Goal: Find specific page/section: Find specific page/section

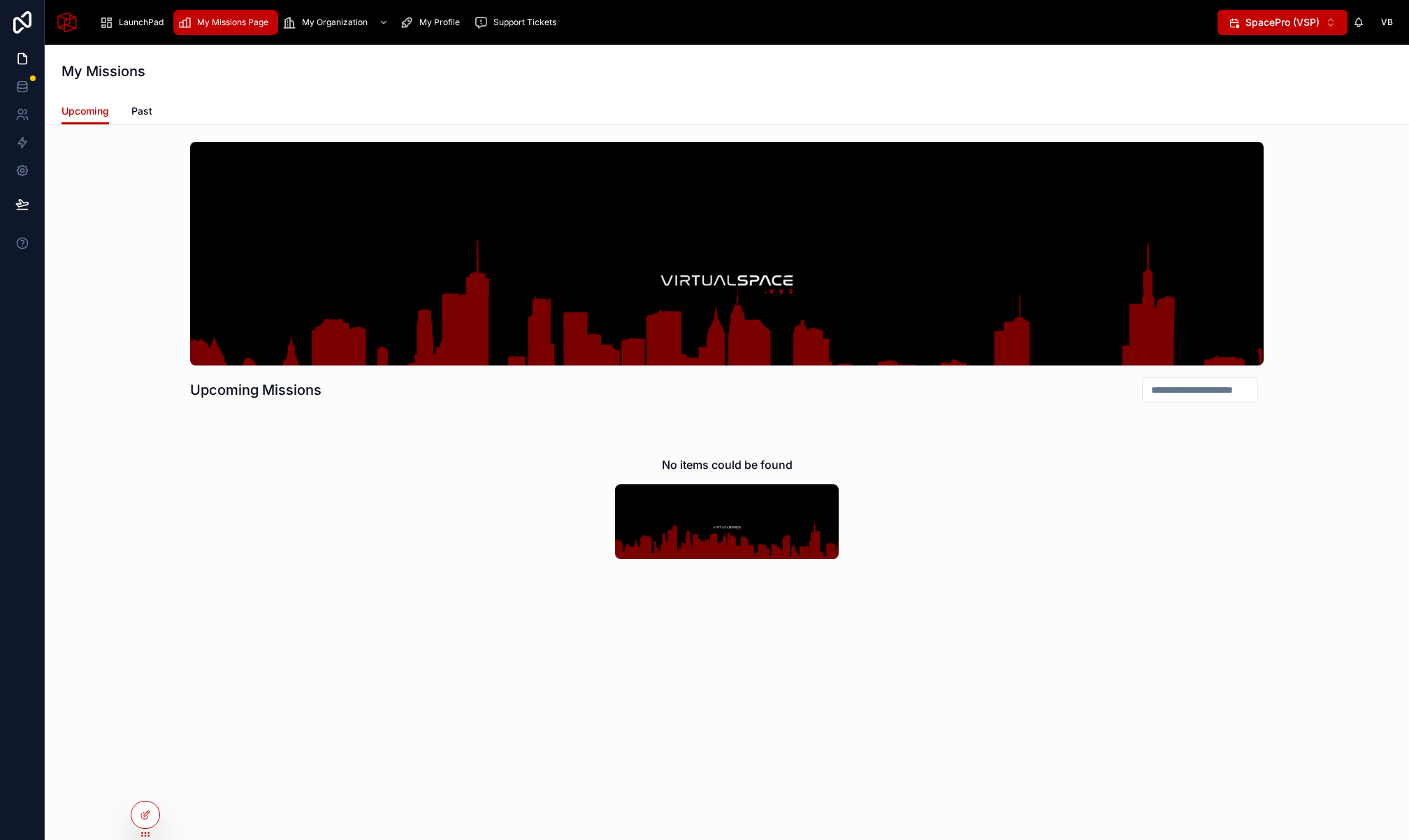
click at [99, 305] on div "Upcoming Missions No items could be found" at bounding box center [726, 372] width 1341 height 473
click at [0, 0] on icon at bounding box center [0, 0] width 0 height 0
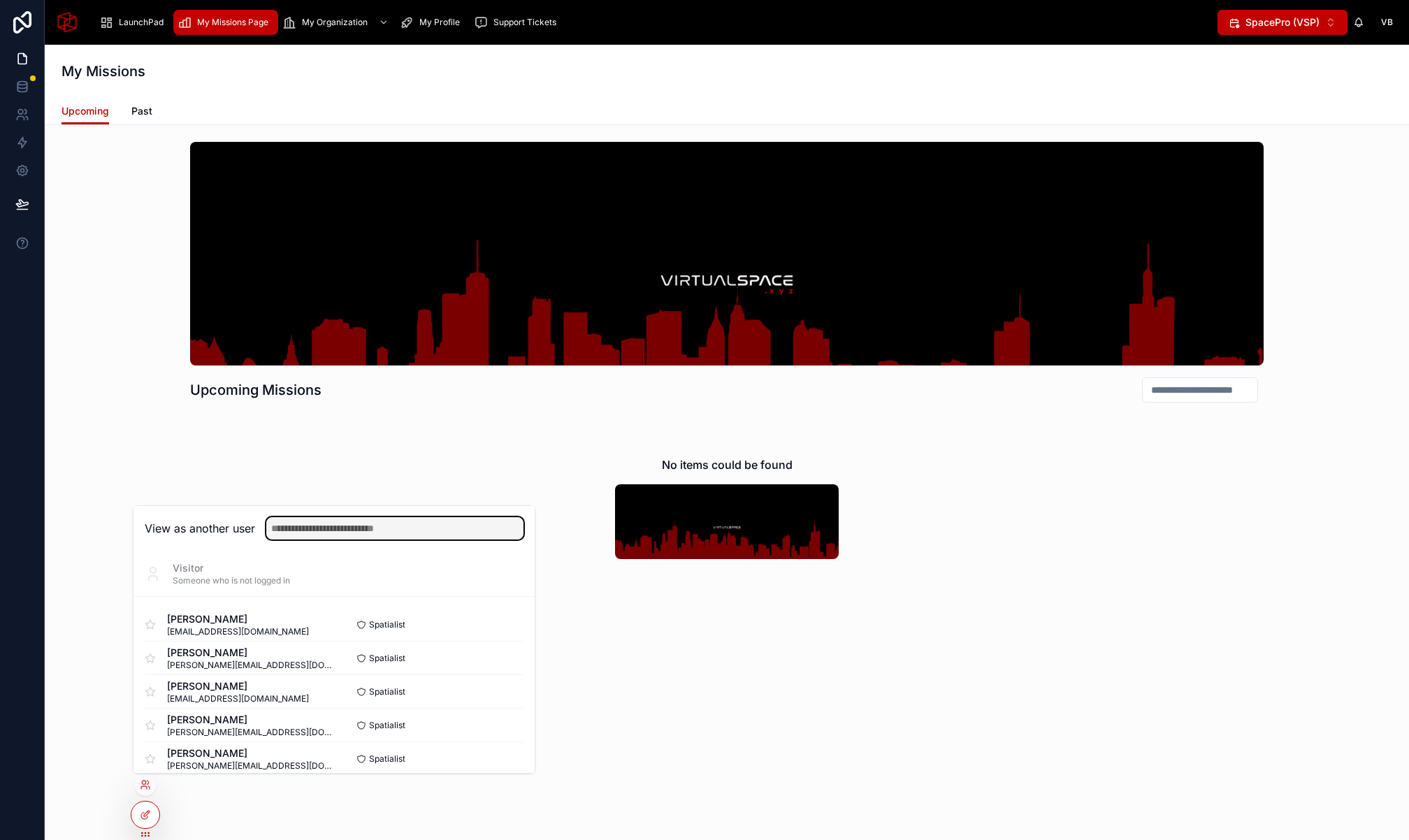
click at [383, 525] on input "text" at bounding box center [394, 528] width 257 height 22
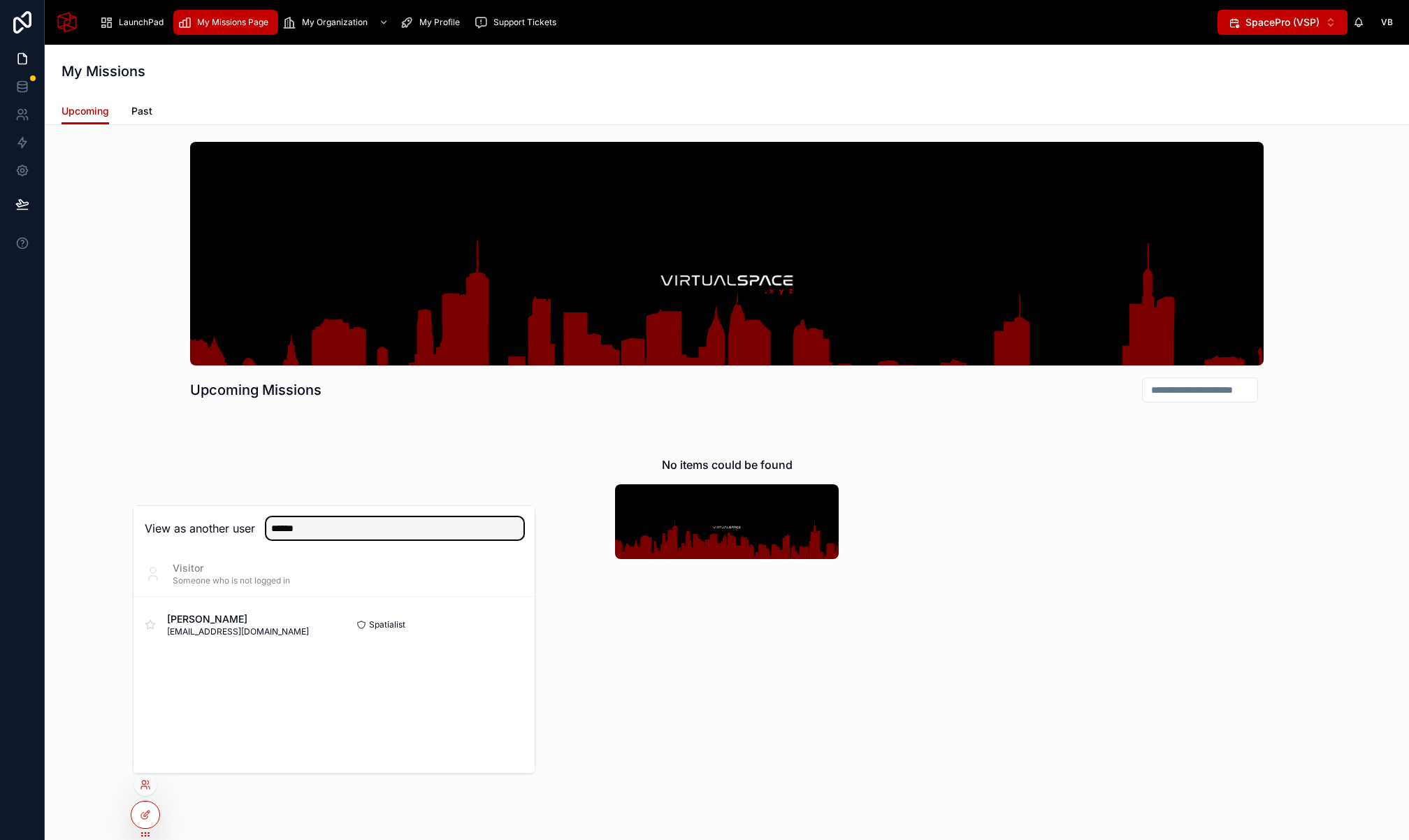
type input "******"
click at [0, 0] on button "Select" at bounding box center [0, 0] width 0 height 0
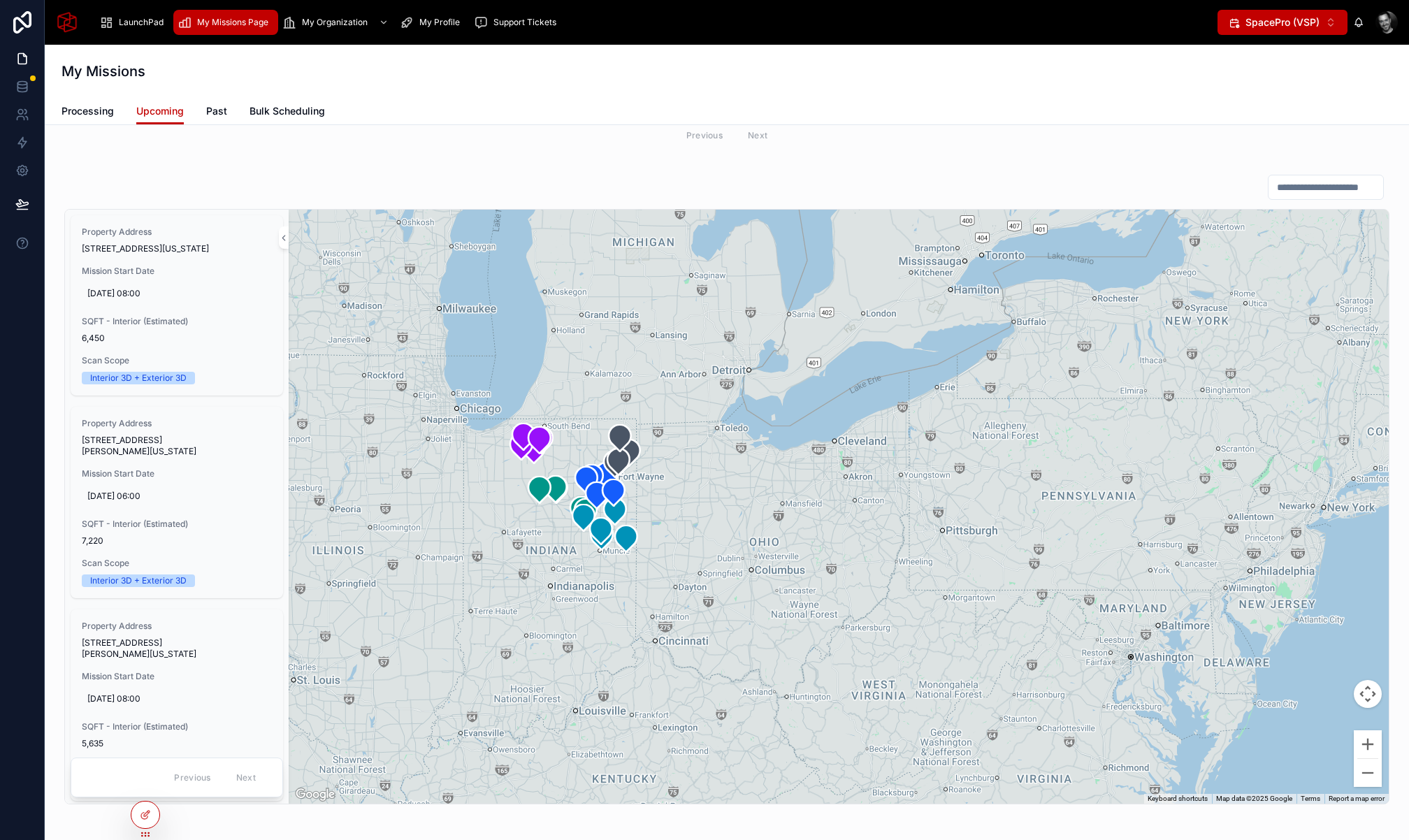
scroll to position [421, 0]
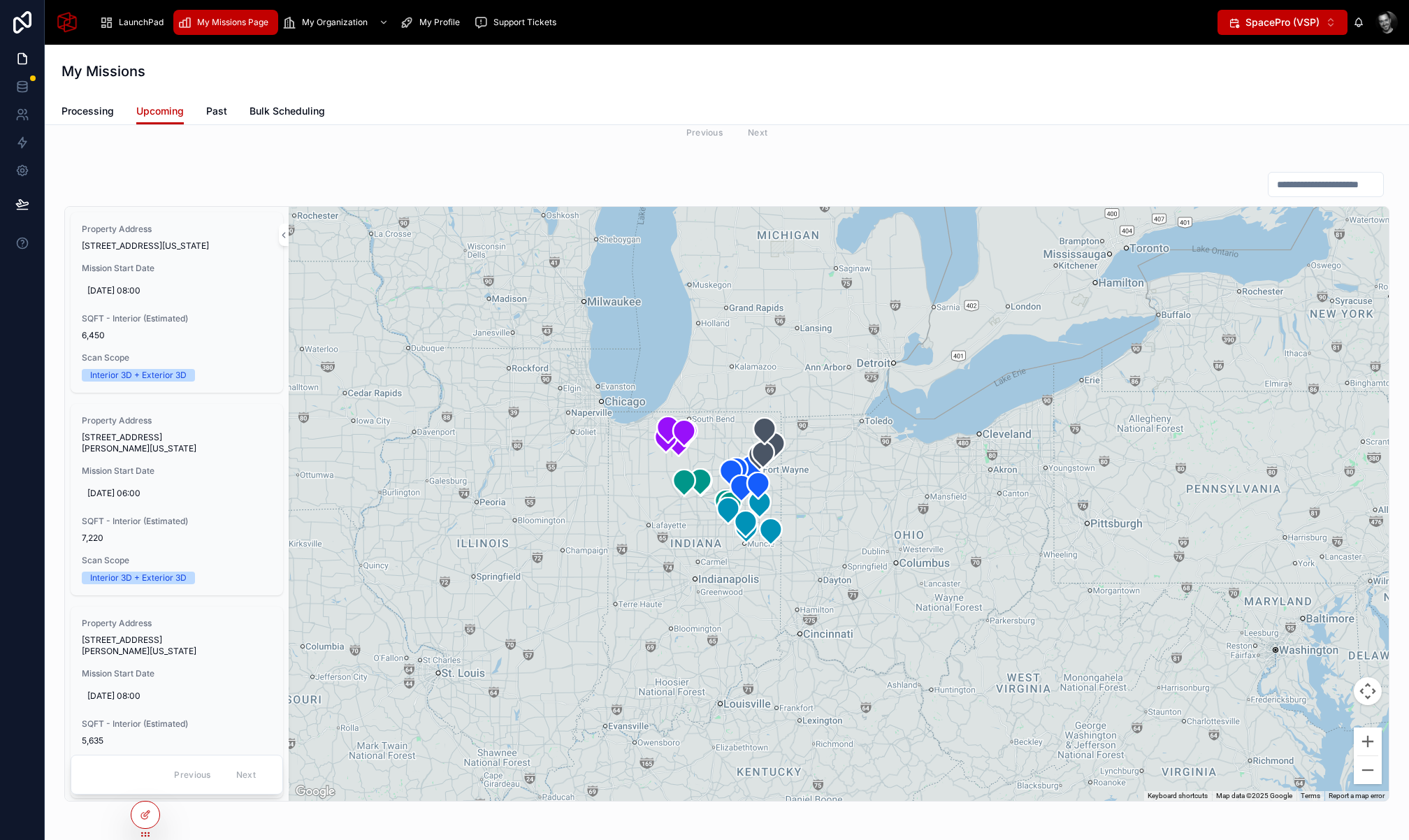
drag, startPoint x: 527, startPoint y: 538, endPoint x: 680, endPoint y: 535, distance: 153.0
click at [680, 535] on div at bounding box center [839, 504] width 1100 height 594
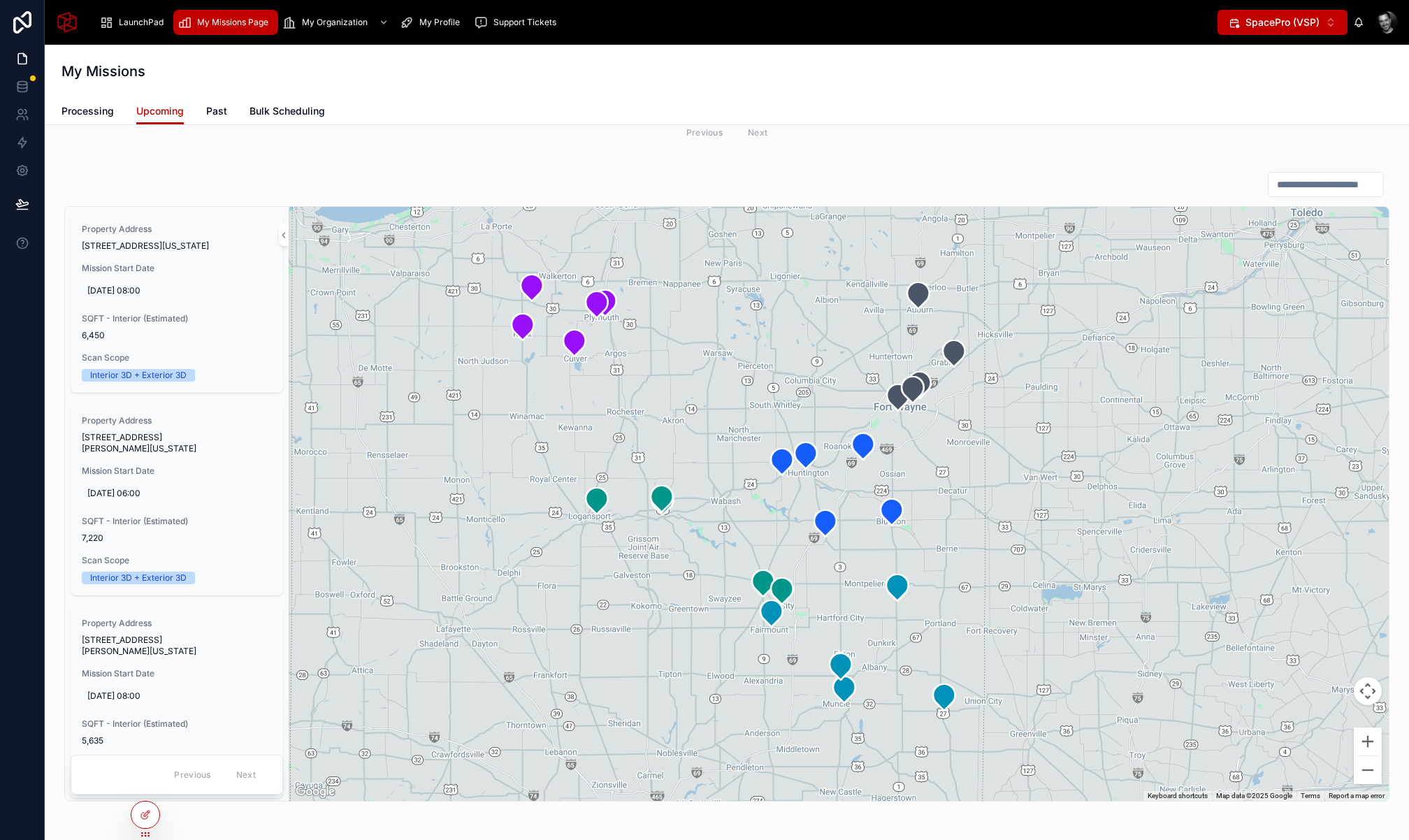
drag, startPoint x: 814, startPoint y: 512, endPoint x: 671, endPoint y: 655, distance: 202.2
click at [671, 655] on div at bounding box center [839, 504] width 1100 height 594
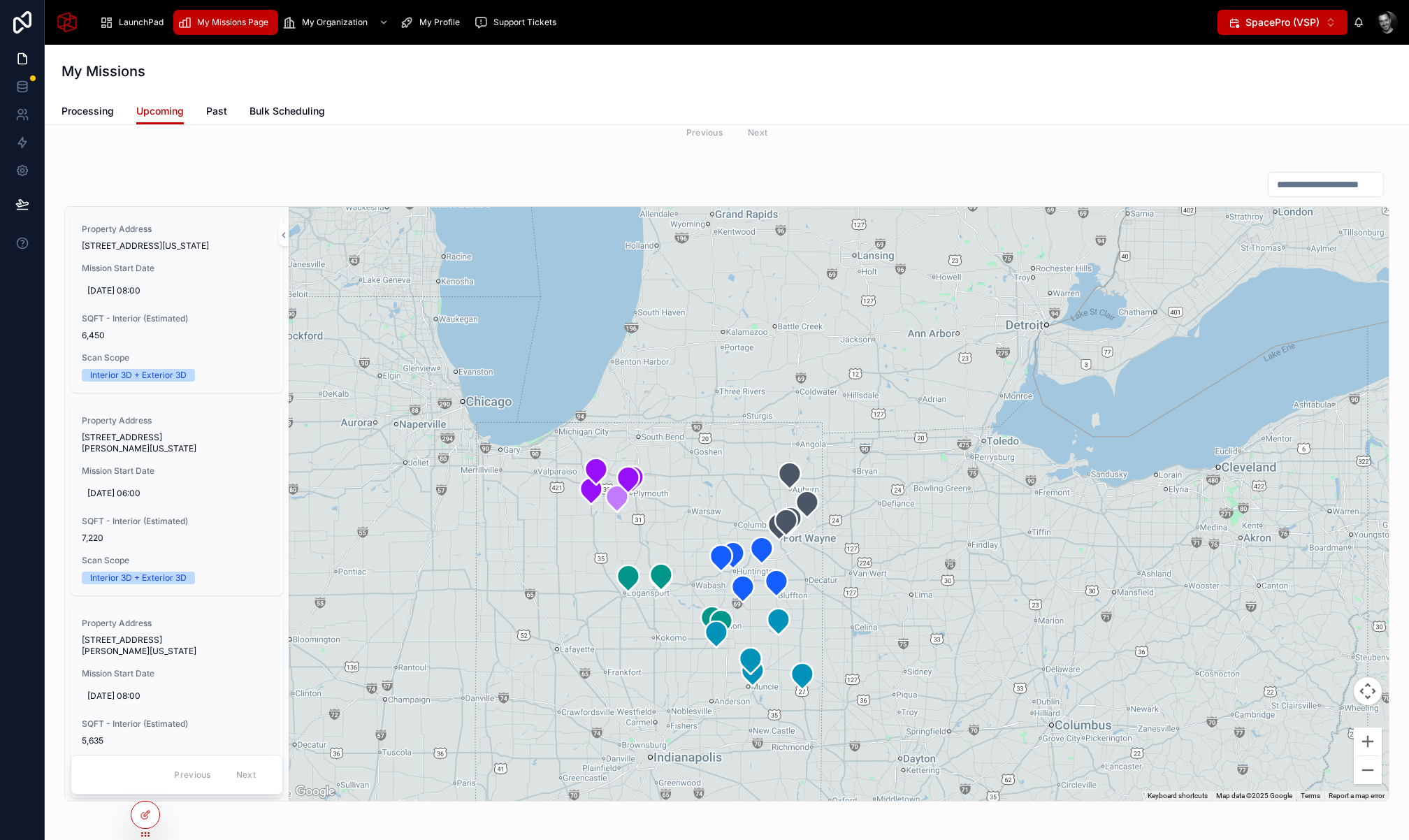
click at [261, 527] on div "SQFT - Interior (Estimated) 7,220" at bounding box center [177, 530] width 190 height 28
click at [56, 585] on div "Property Address [STREET_ADDRESS][US_STATE] Mission Start Date [DATE] 08:00 SQF…" at bounding box center [726, 486] width 1341 height 642
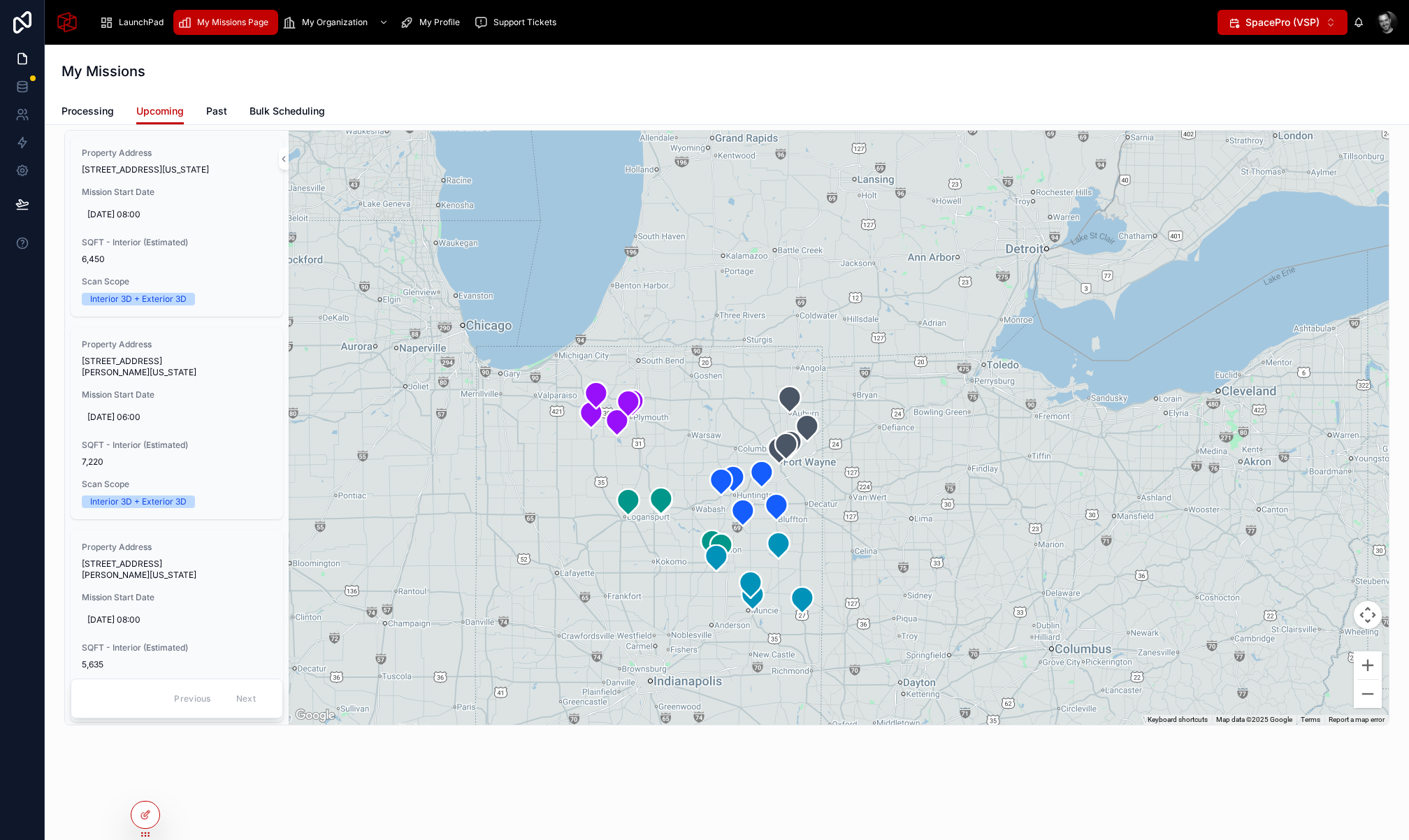
scroll to position [500, 0]
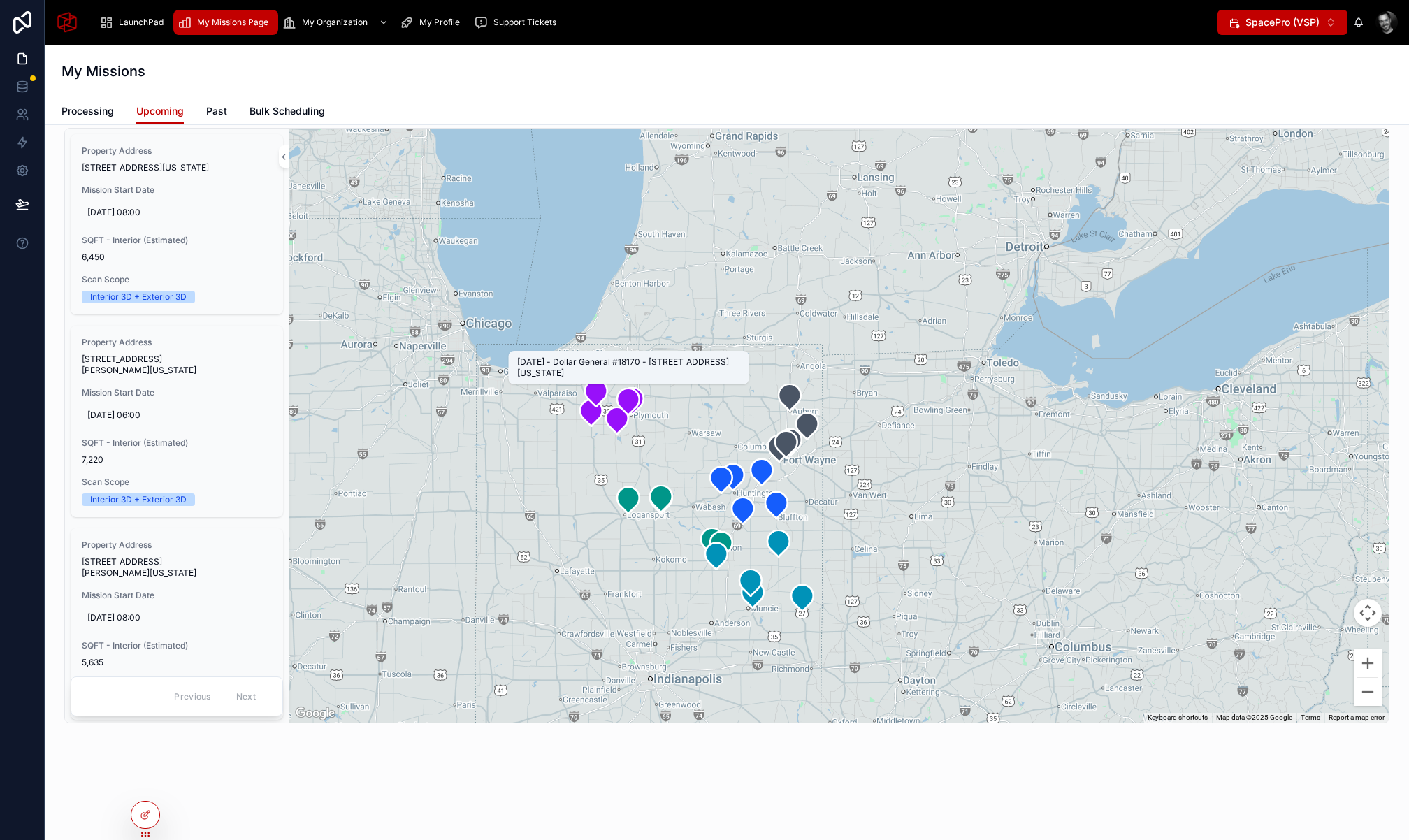
click at [631, 404] on icon at bounding box center [628, 401] width 22 height 27
click at [296, 752] on div "Upcoming Missions [DATE] 2 [DATE] 1 [DATE] 12 [DATE] 5 [DATE] 5 Previous Next P…" at bounding box center [726, 222] width 1364 height 1193
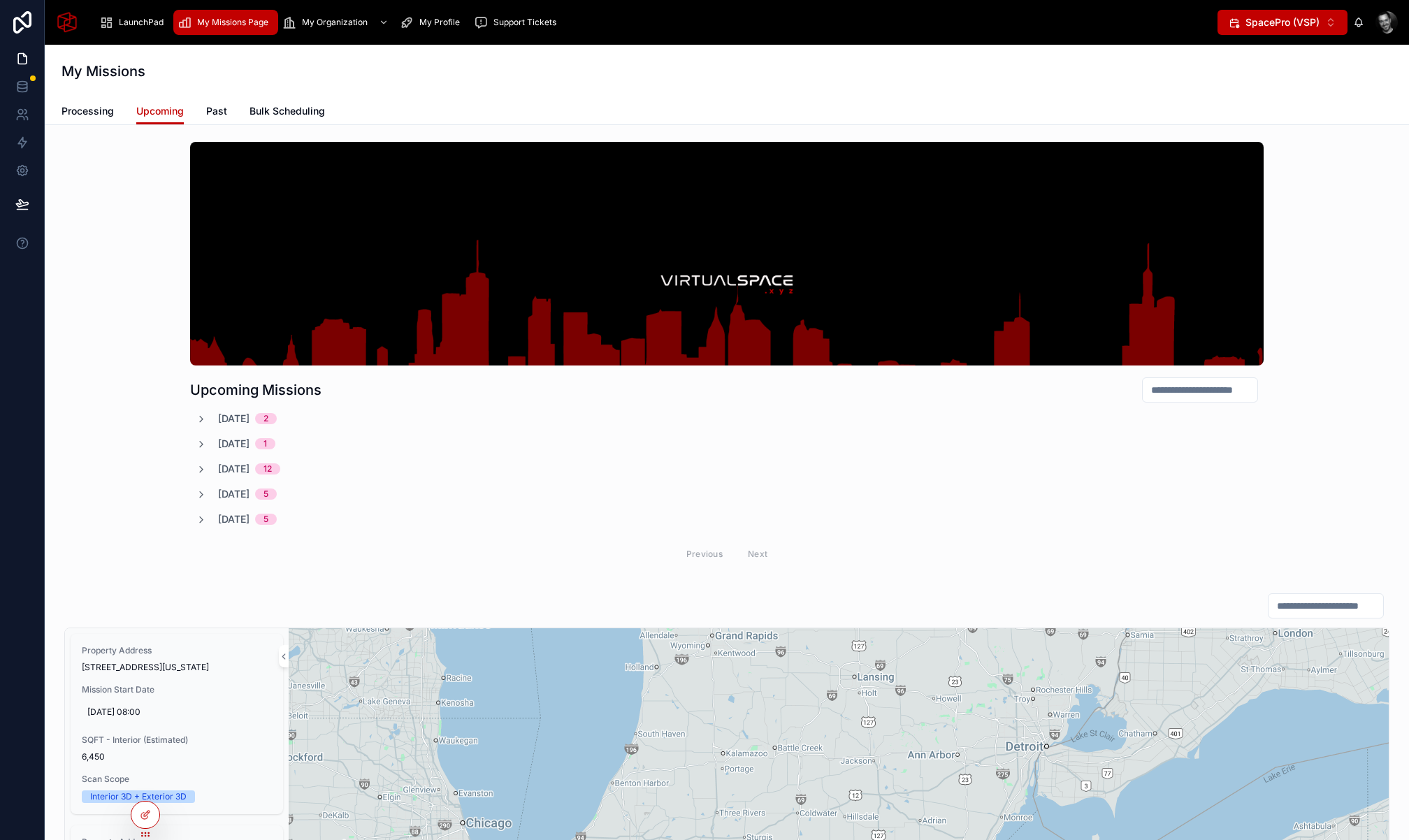
click at [250, 420] on span "[DATE]" at bounding box center [234, 418] width 31 height 14
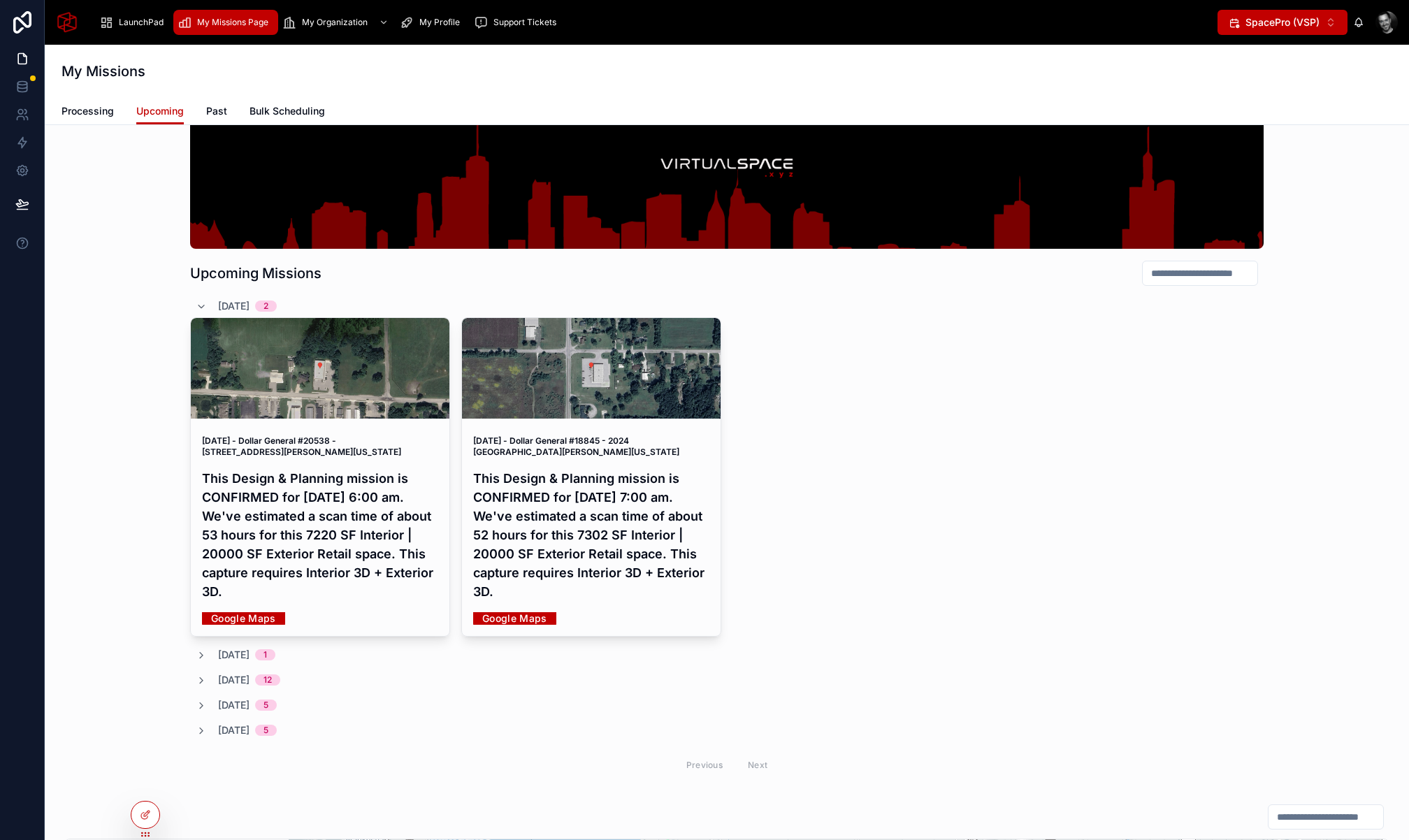
scroll to position [120, 0]
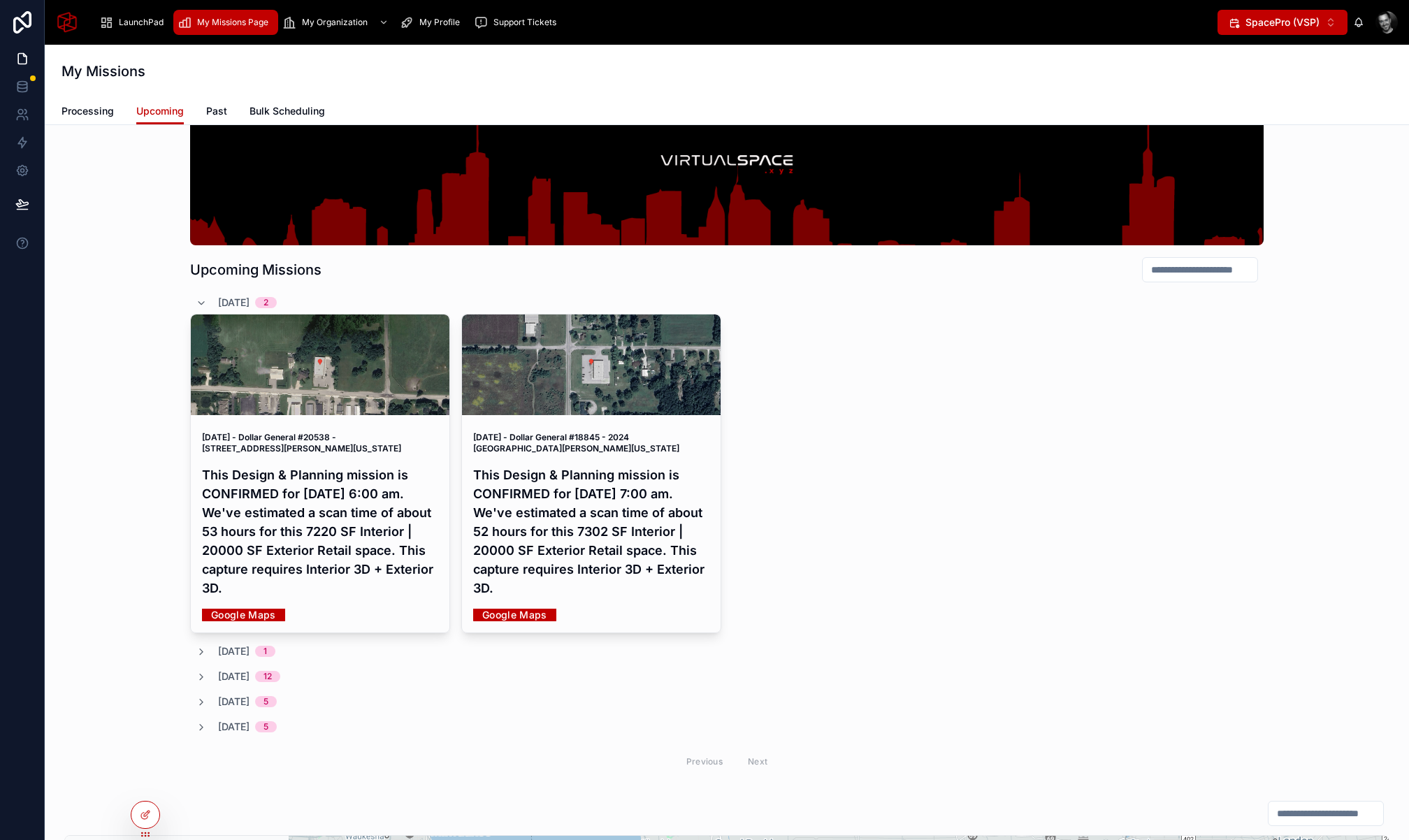
click at [359, 378] on div at bounding box center [320, 364] width 258 height 100
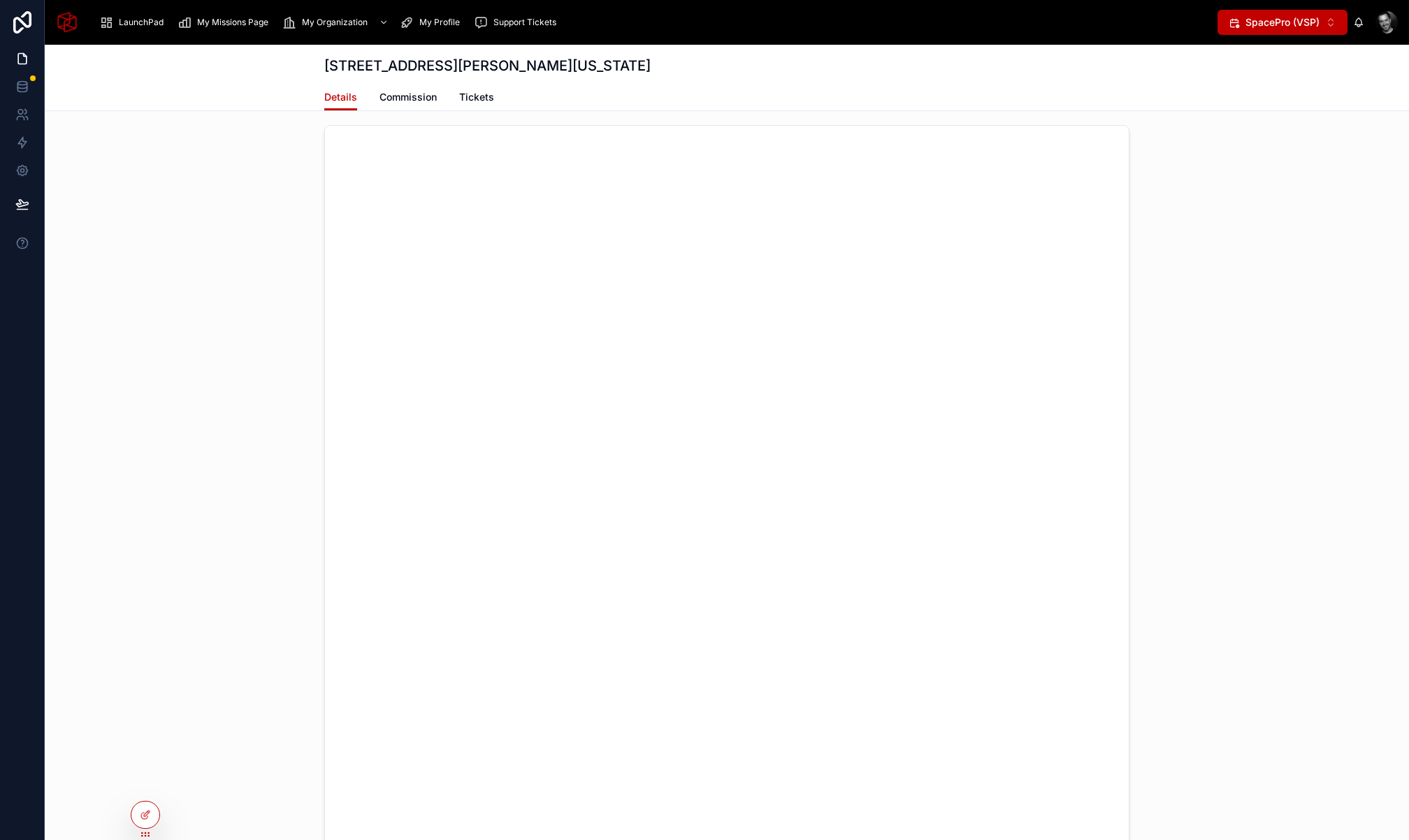
scroll to position [4455, 0]
click at [1201, 505] on div at bounding box center [726, 547] width 1364 height 853
click at [1227, 570] on div at bounding box center [726, 393] width 1364 height 853
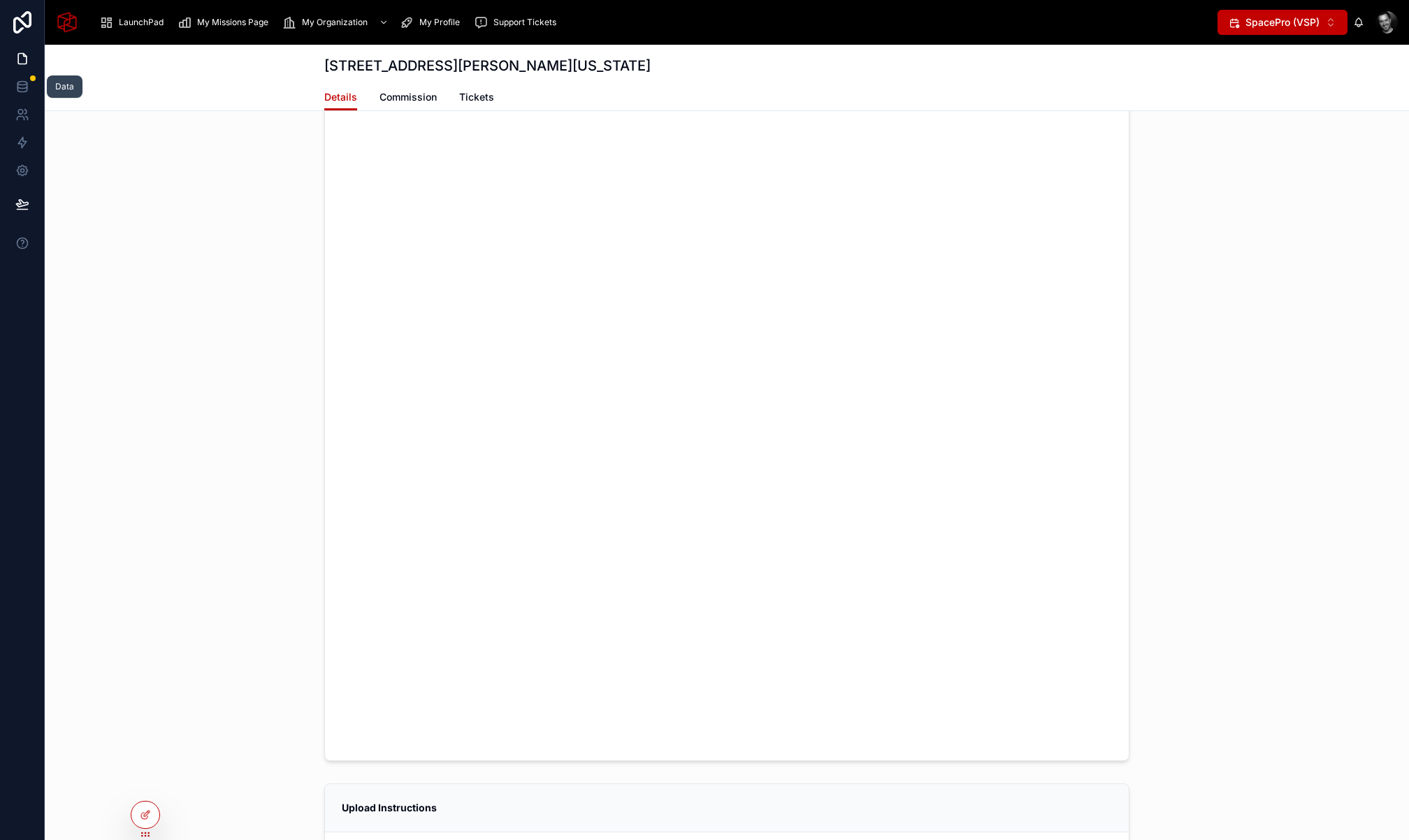
click at [18, 88] on icon at bounding box center [22, 86] width 14 height 14
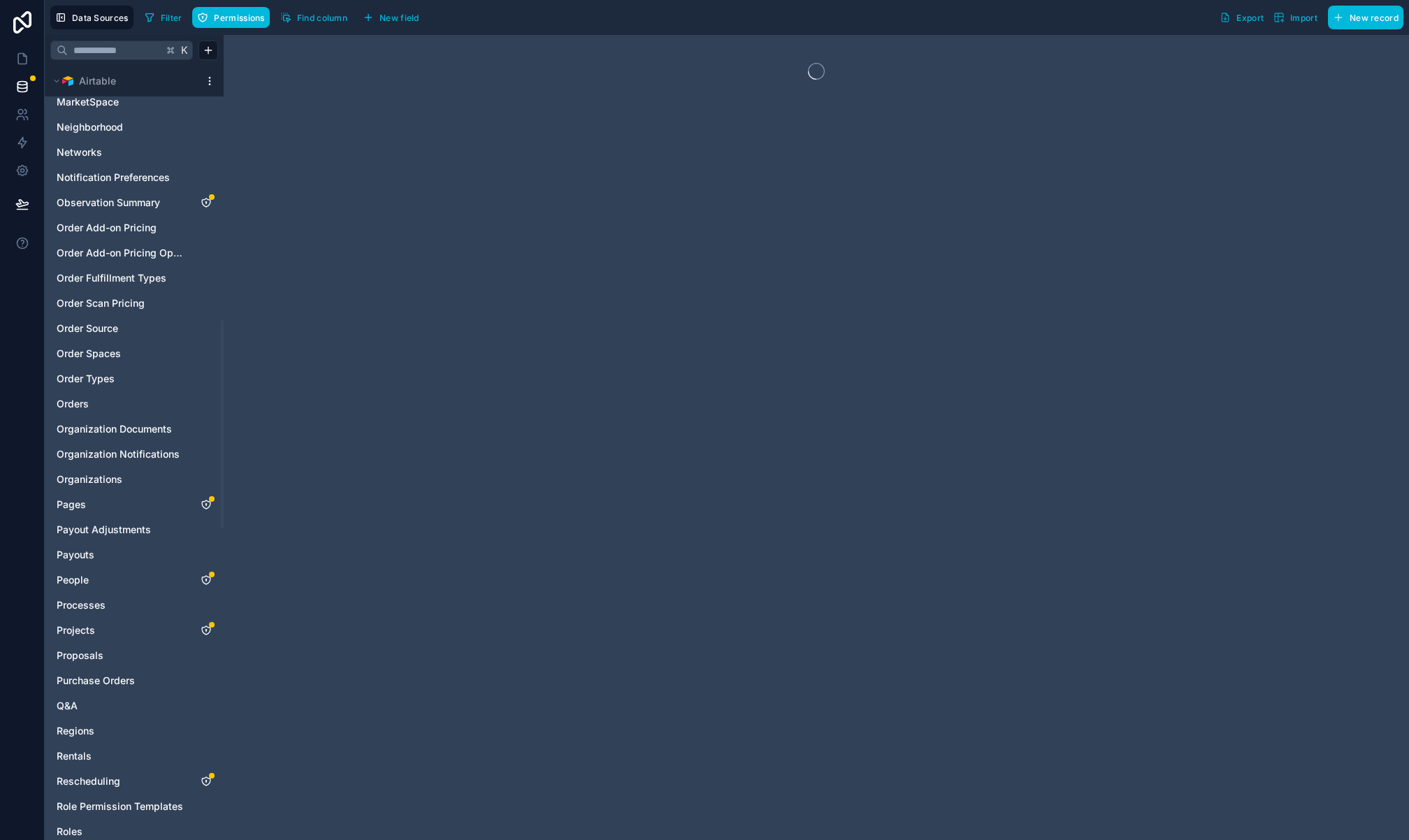
scroll to position [965, 0]
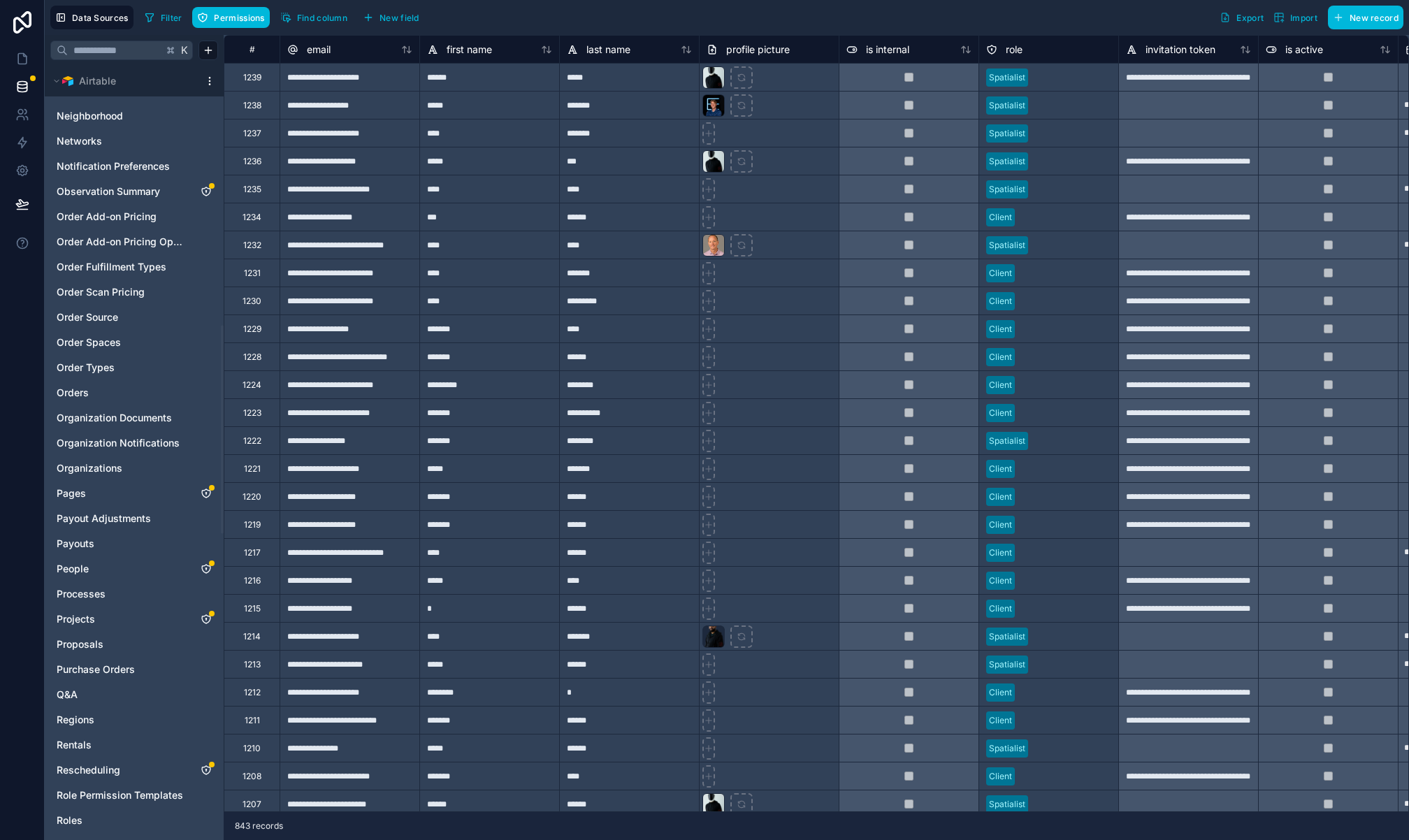
click at [208, 617] on icon "Projects" at bounding box center [206, 619] width 11 height 11
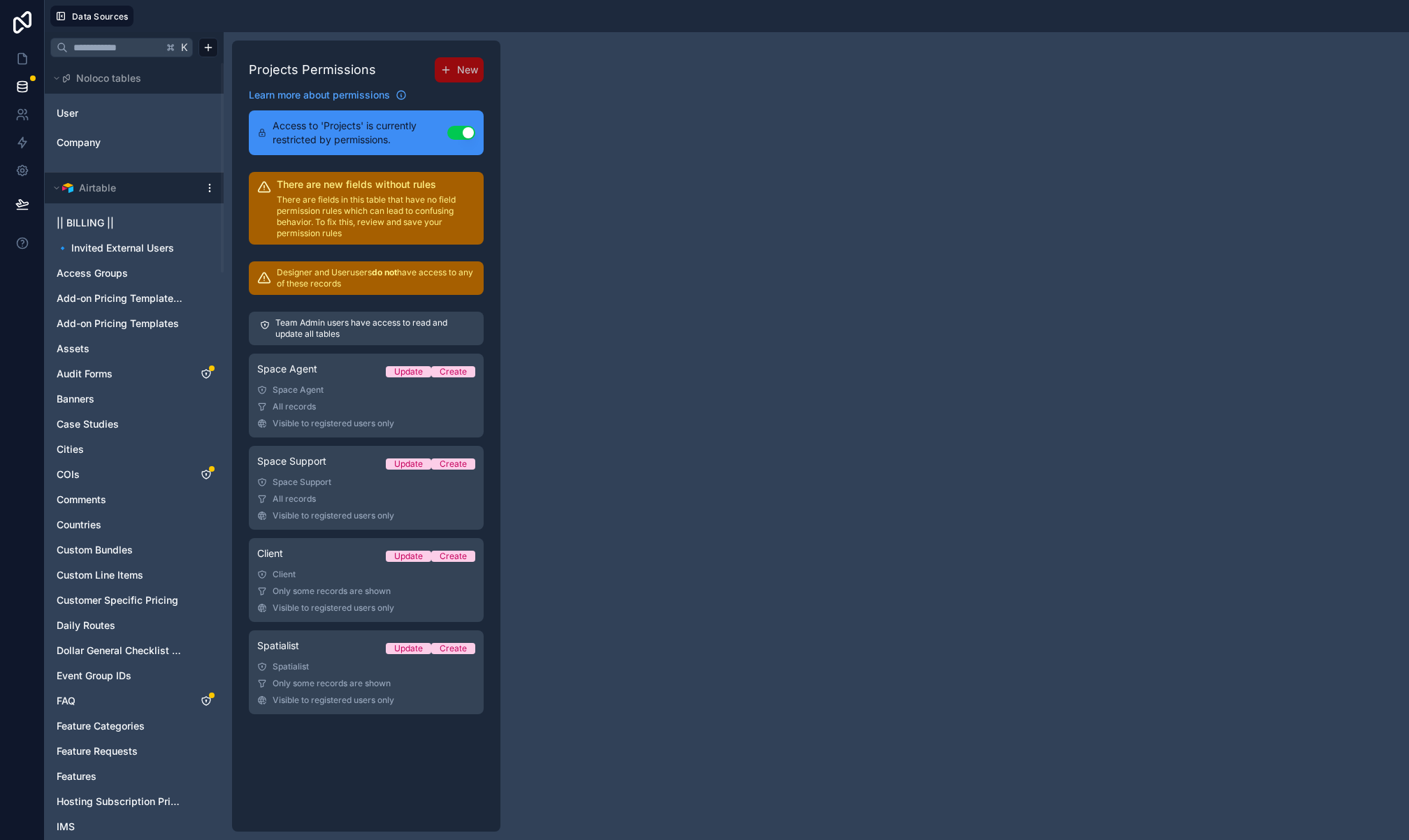
click at [337, 676] on link "Spatialist Update Create Spatialist Only some records are shown Visible to regi…" at bounding box center [366, 672] width 235 height 84
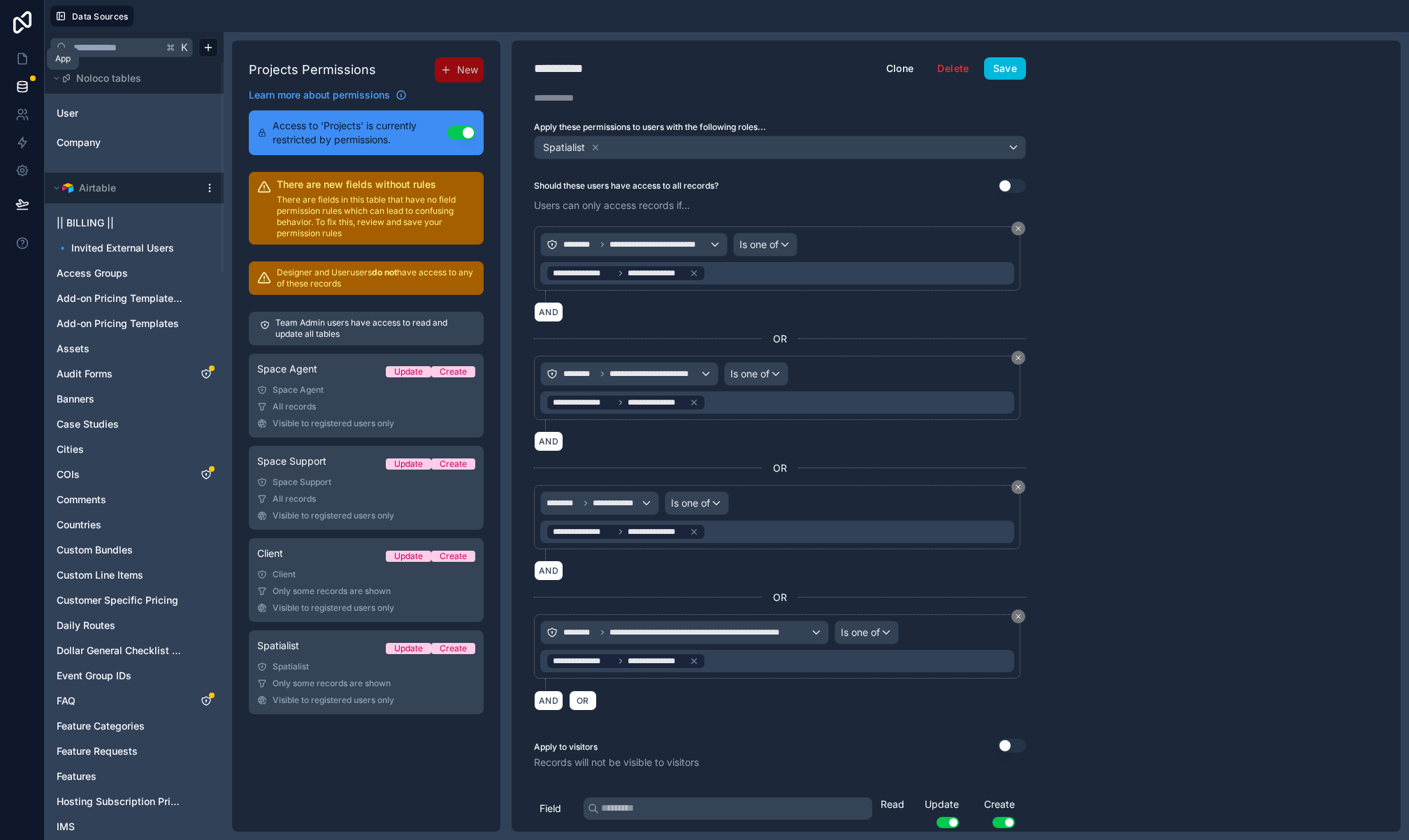
click at [21, 60] on icon at bounding box center [22, 59] width 14 height 14
